Goal: Task Accomplishment & Management: Manage account settings

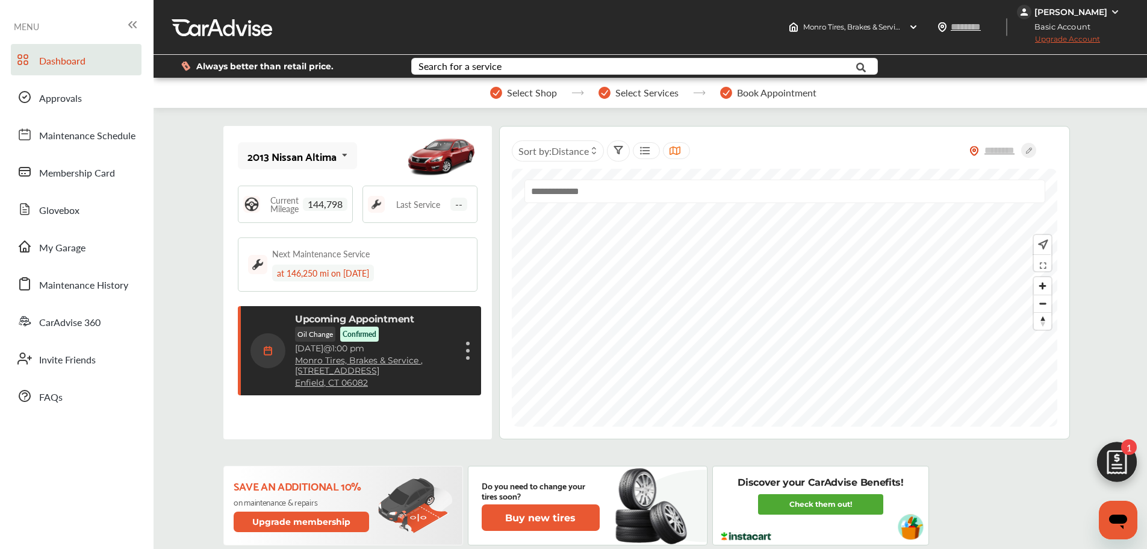
click at [1061, 13] on div "[PERSON_NAME]" at bounding box center [1071, 12] width 73 height 11
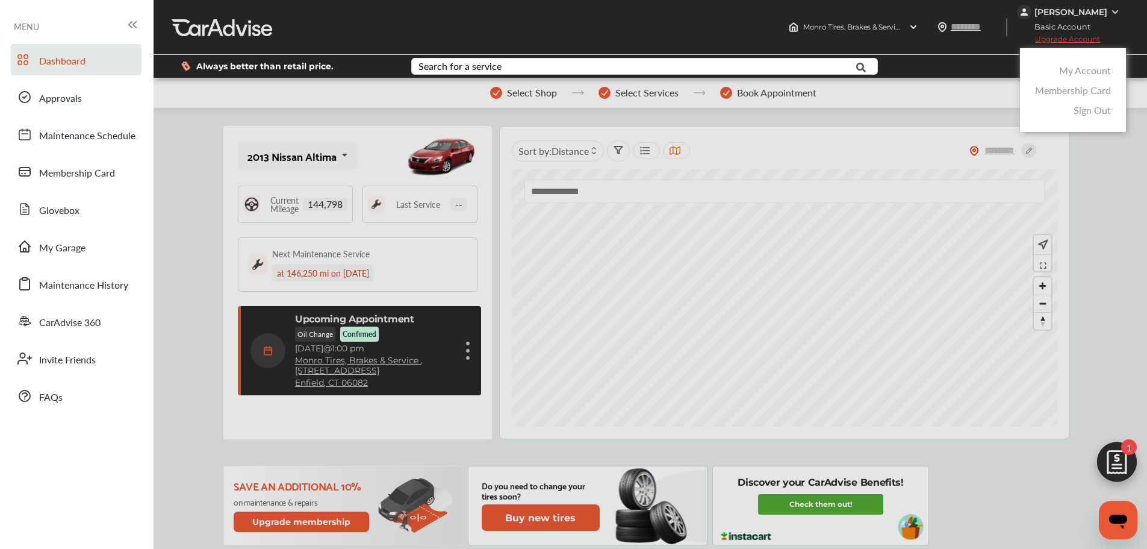
click at [1062, 75] on link "My Account" at bounding box center [1085, 70] width 52 height 14
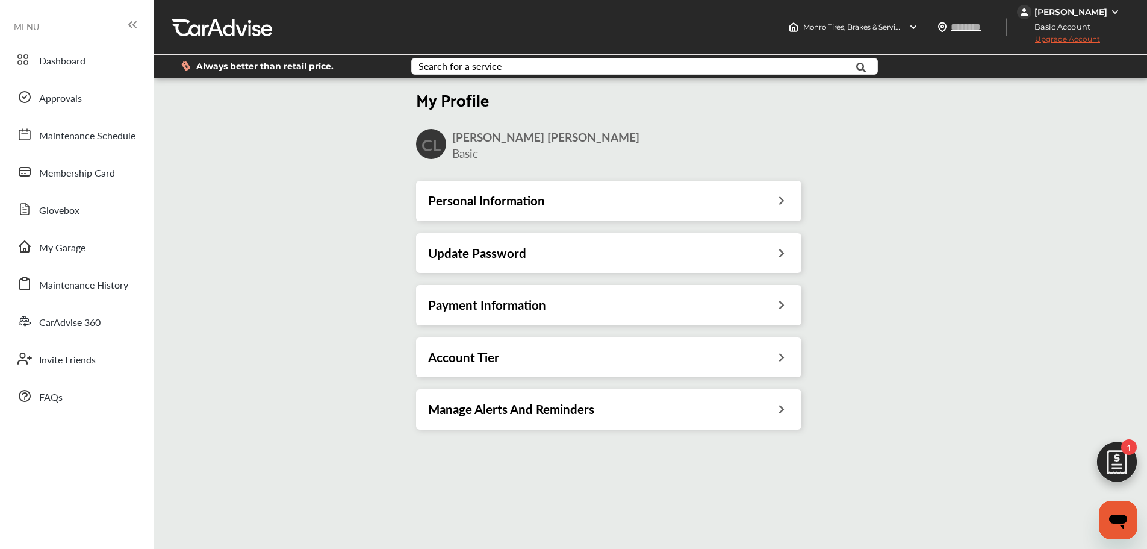
click at [458, 295] on div "Payment Information" at bounding box center [608, 305] width 385 height 40
click at [457, 311] on h3 "Payment Information" at bounding box center [487, 305] width 118 height 16
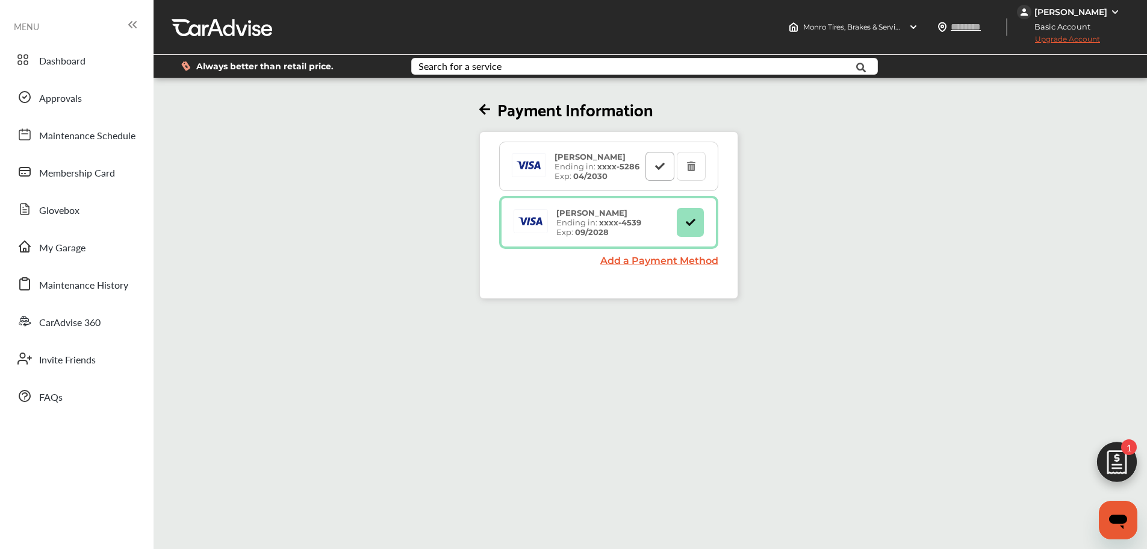
click at [661, 166] on icon at bounding box center [660, 165] width 11 height 8
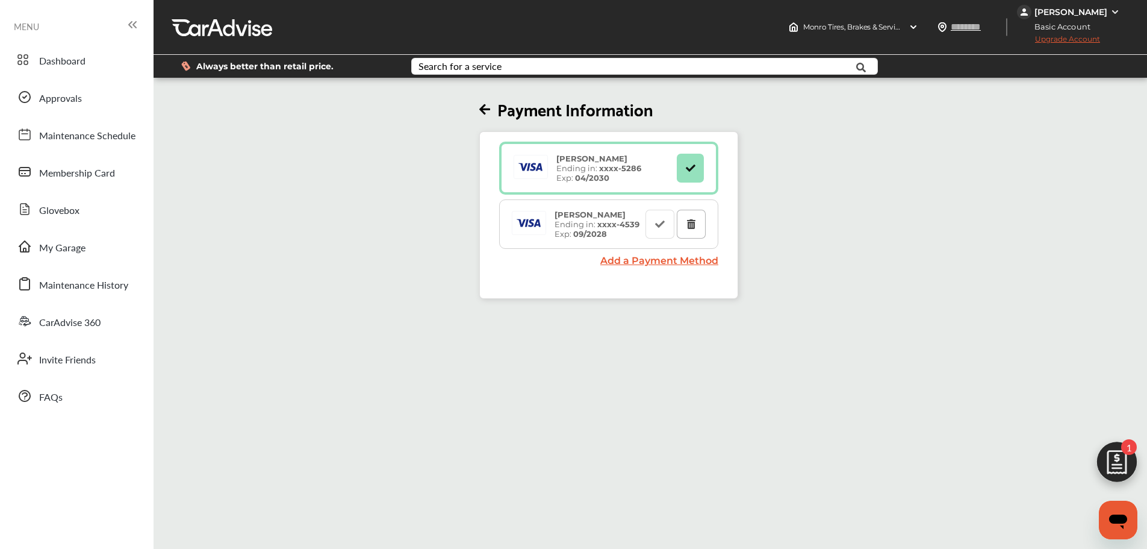
click at [700, 226] on button at bounding box center [691, 224] width 29 height 29
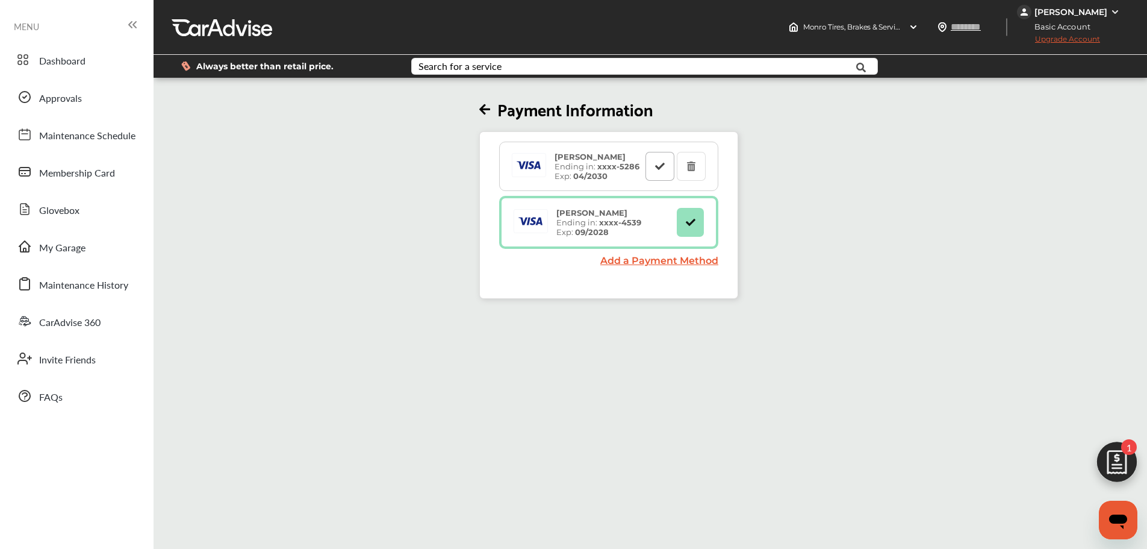
click at [664, 174] on button at bounding box center [660, 166] width 29 height 29
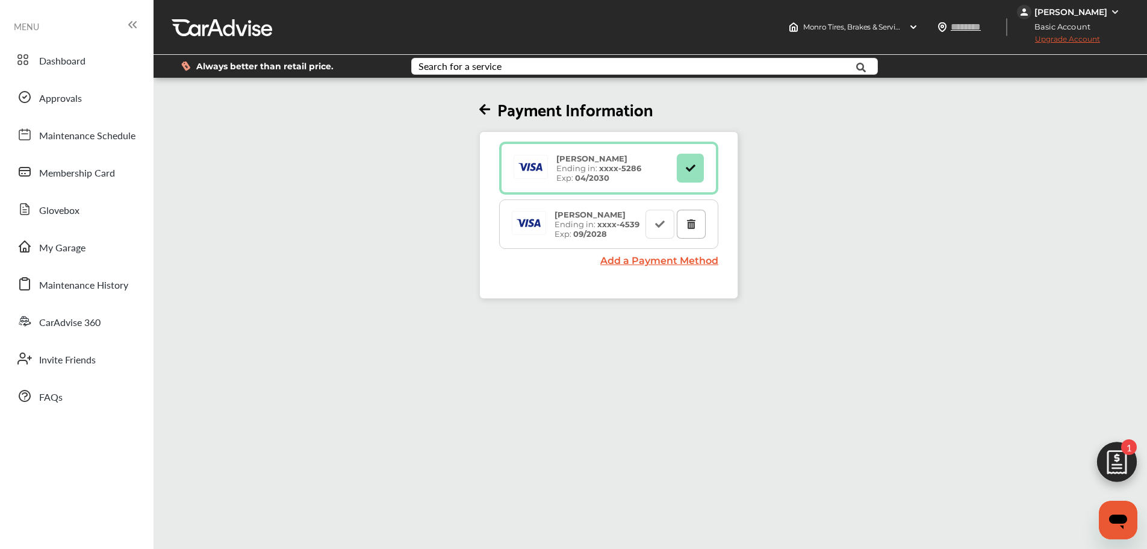
click at [696, 222] on icon at bounding box center [691, 223] width 11 height 8
